Goal: Transaction & Acquisition: Purchase product/service

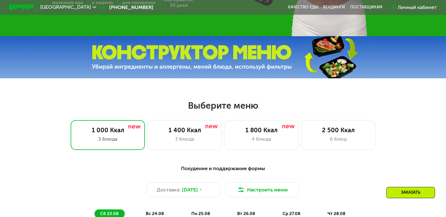
scroll to position [233, 0]
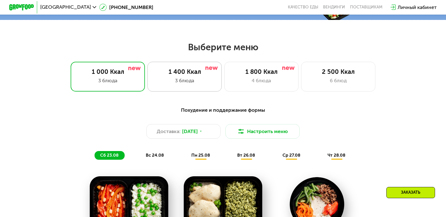
click at [201, 84] on div "3 блюда" at bounding box center [184, 80] width 61 height 7
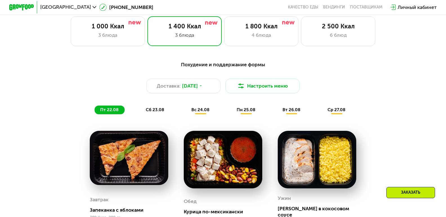
scroll to position [289, 0]
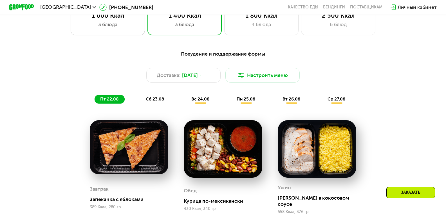
click at [124, 24] on div "3 блюда" at bounding box center [107, 24] width 61 height 7
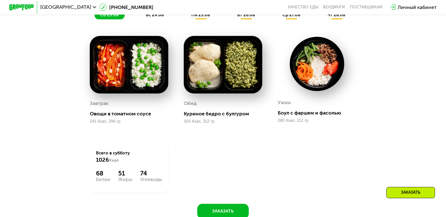
scroll to position [345, 0]
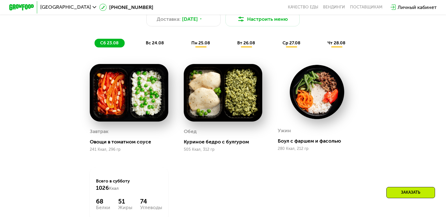
click at [153, 46] on span "вс 24.08" at bounding box center [155, 43] width 18 height 5
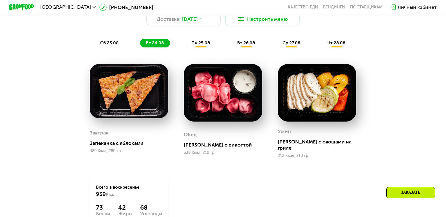
click at [200, 45] on span "пн 25.08" at bounding box center [200, 43] width 19 height 5
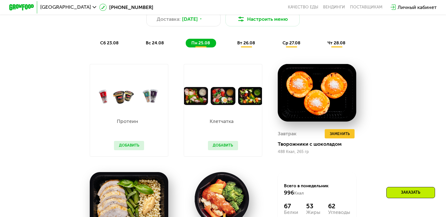
click at [252, 46] on span "вт 26.08" at bounding box center [246, 43] width 18 height 5
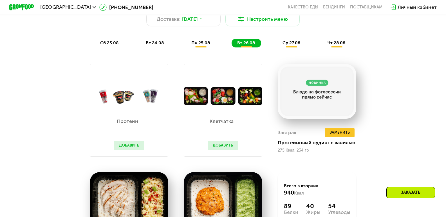
click at [293, 46] on span "ср 27.08" at bounding box center [291, 43] width 18 height 5
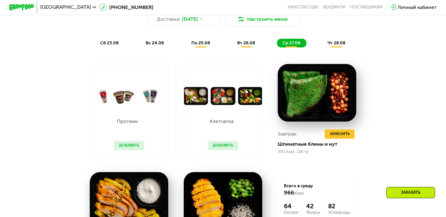
click at [335, 46] on span "чт 28.08" at bounding box center [336, 43] width 18 height 5
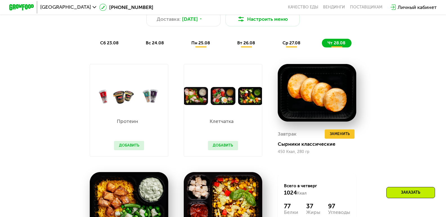
click at [107, 46] on span "сб 23.08" at bounding box center [109, 43] width 18 height 5
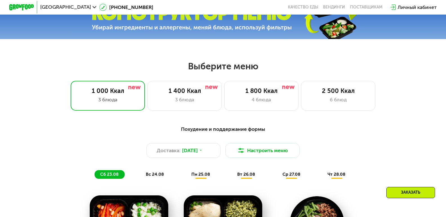
scroll to position [205, 0]
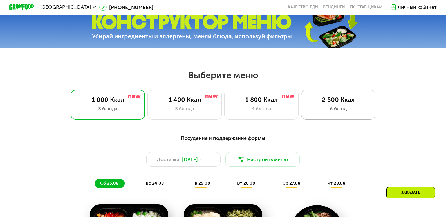
click at [339, 111] on div "6 блюд" at bounding box center [338, 108] width 61 height 7
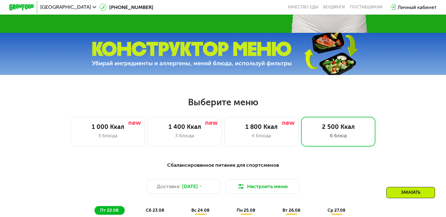
scroll to position [176, 0]
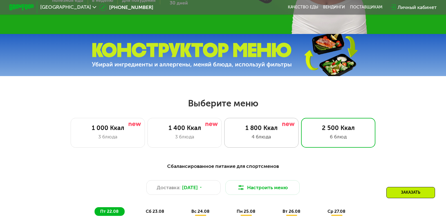
click at [275, 132] on div "1 800 Ккал" at bounding box center [261, 128] width 61 height 7
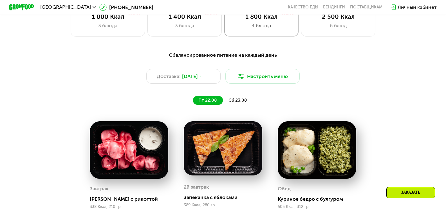
scroll to position [261, 0]
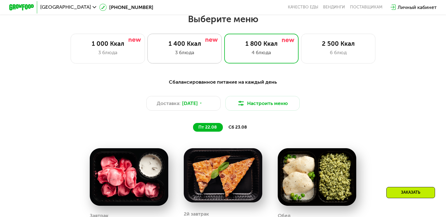
click at [224, 63] on div "1 400 Ккал 3 блюда" at bounding box center [261, 49] width 74 height 30
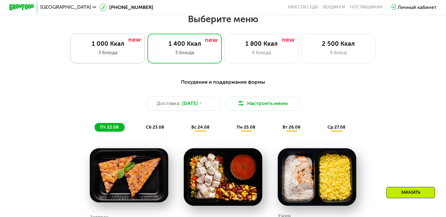
click at [147, 60] on div "1 000 Ккал 3 блюда" at bounding box center [184, 49] width 74 height 30
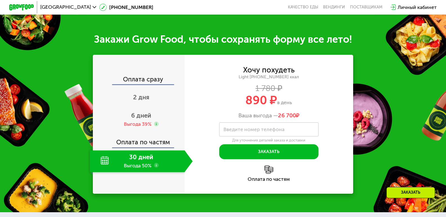
scroll to position [627, 0]
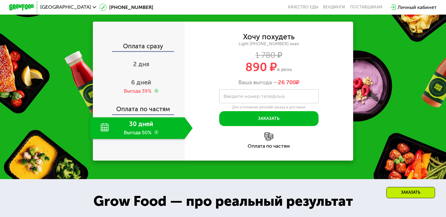
click at [367, 137] on div "Закажи Grow Food, чтобы сохранять форму все лето! Оплата сразу 2 дня 6 дней Выг…" at bounding box center [223, 80] width 446 height 198
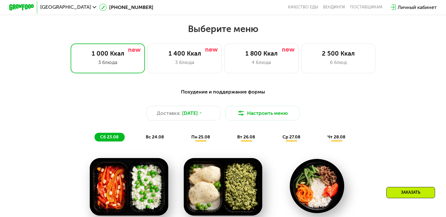
scroll to position [261, 0]
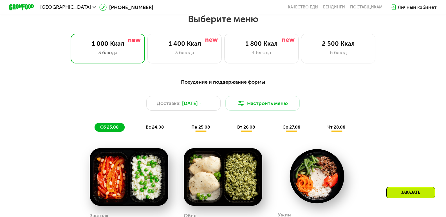
click at [159, 130] on span "вс 24.08" at bounding box center [155, 127] width 18 height 5
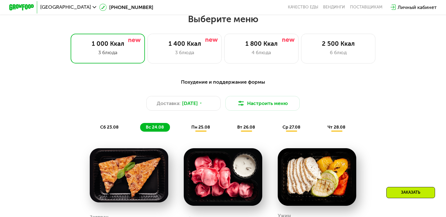
click at [205, 130] on span "пн 25.08" at bounding box center [200, 127] width 19 height 5
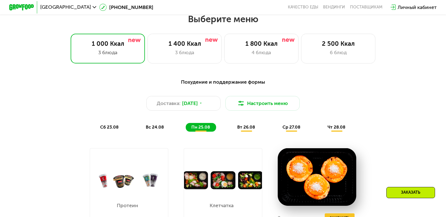
click at [250, 130] on span "вт 26.08" at bounding box center [246, 127] width 18 height 5
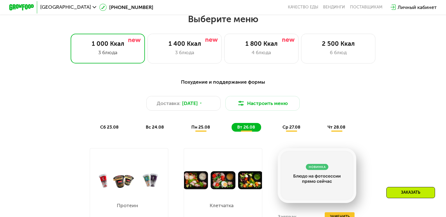
click at [322, 127] on div "ср 27.08" at bounding box center [337, 127] width 30 height 9
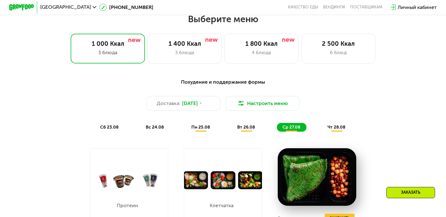
click at [339, 129] on span "чт 28.08" at bounding box center [336, 127] width 18 height 5
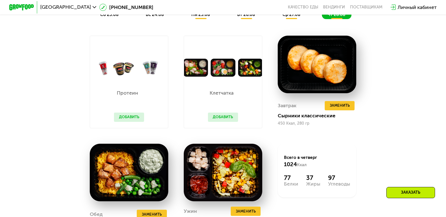
scroll to position [373, 0]
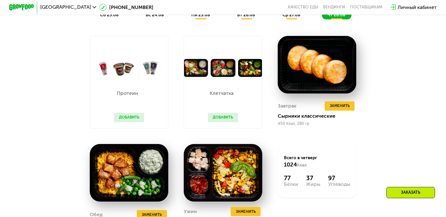
click at [132, 121] on button "Добавить" at bounding box center [129, 117] width 30 height 9
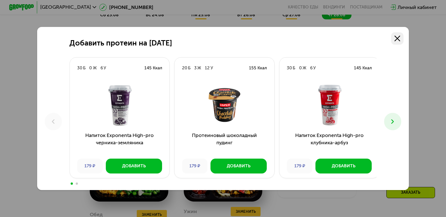
click at [398, 38] on icon at bounding box center [397, 39] width 6 height 6
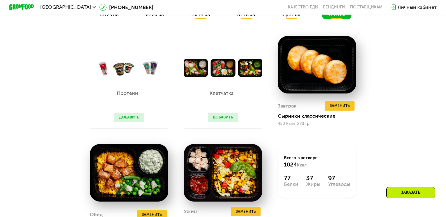
click at [243, 70] on img at bounding box center [223, 68] width 78 height 18
click at [225, 122] on button "Добавить" at bounding box center [223, 117] width 30 height 9
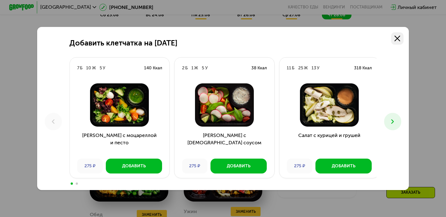
click at [397, 37] on icon at bounding box center [397, 39] width 6 height 6
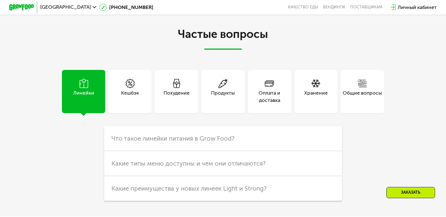
scroll to position [1519, 0]
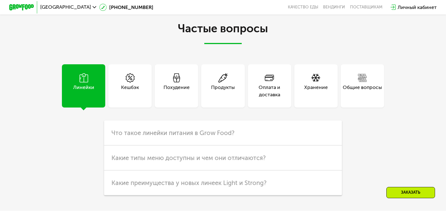
click at [322, 94] on div "Хранение" at bounding box center [316, 91] width 24 height 15
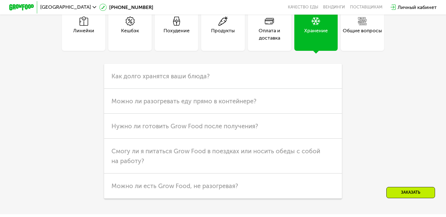
scroll to position [1576, 0]
click at [195, 81] on span "Как долго хранятся ваши блюда?" at bounding box center [160, 77] width 98 height 8
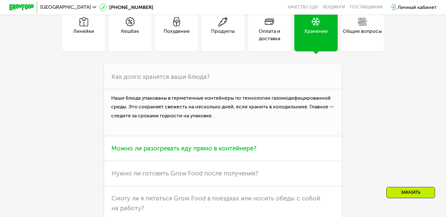
click at [247, 152] on span "Можно ли разогревать еду прямо в контейнере?" at bounding box center [183, 149] width 145 height 8
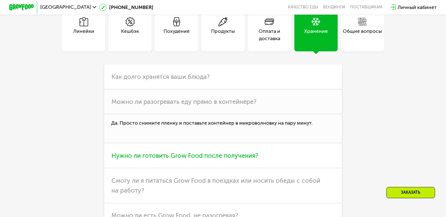
click at [197, 160] on span "Нужно ли готовить Grow Food после получения?" at bounding box center [184, 156] width 147 height 8
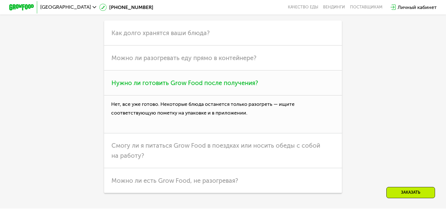
scroll to position [1632, 0]
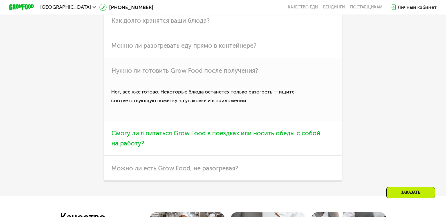
click at [253, 143] on span "Смогу ли я питаться Grow Food в поездках или носить обеды с собой на работу?" at bounding box center [215, 138] width 209 height 17
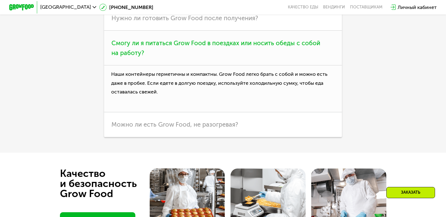
scroll to position [1688, 0]
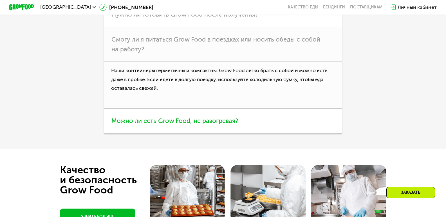
click at [201, 125] on span "Можно ли есть Grow Food, не разогревая?" at bounding box center [174, 121] width 127 height 8
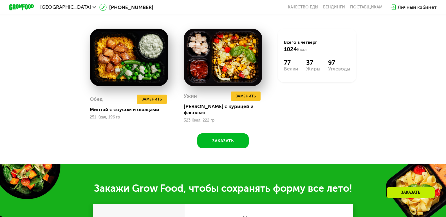
scroll to position [478, 0]
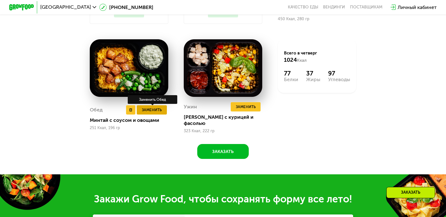
click at [147, 112] on span "Заменить" at bounding box center [152, 110] width 20 height 6
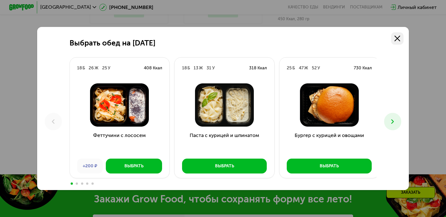
click at [399, 37] on use at bounding box center [397, 39] width 6 height 6
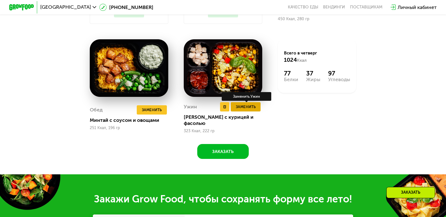
click at [244, 110] on span "Заменить" at bounding box center [246, 107] width 20 height 6
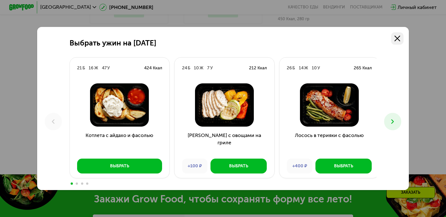
click at [400, 40] on use at bounding box center [397, 39] width 6 height 6
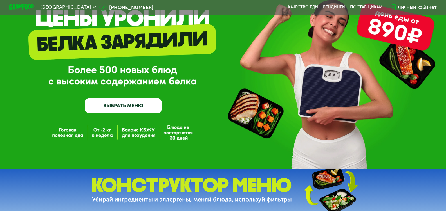
scroll to position [0, 0]
